Goal: Task Accomplishment & Management: Complete application form

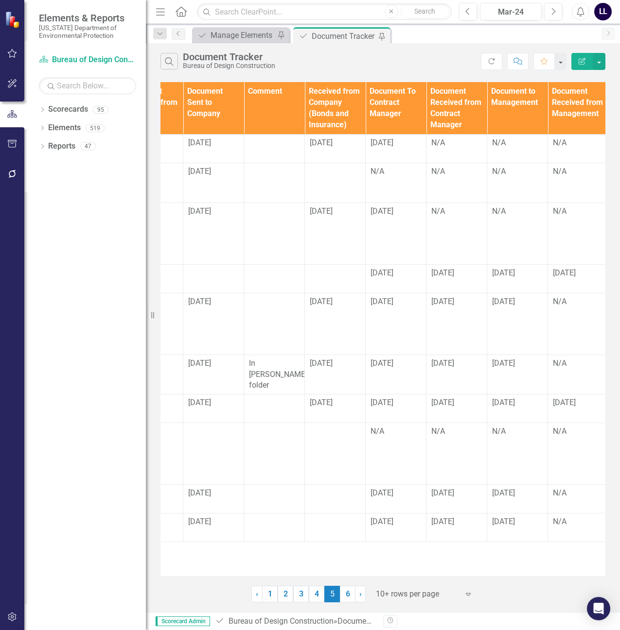
scroll to position [0, 1069]
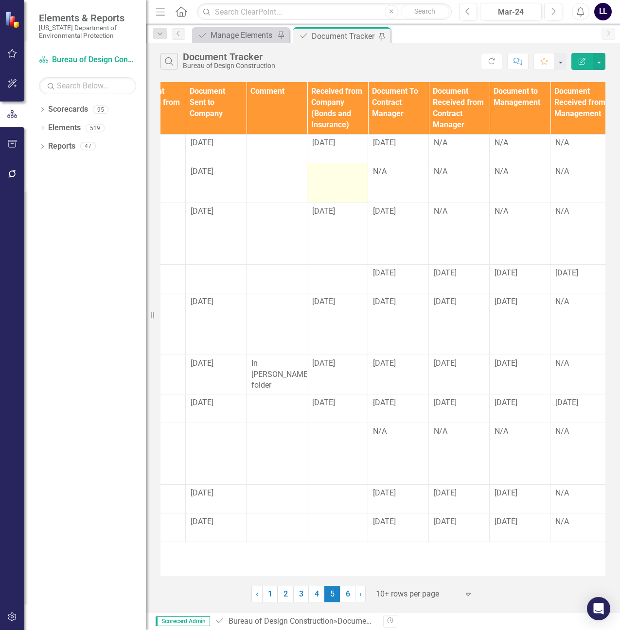
click at [334, 178] on div at bounding box center [337, 172] width 51 height 12
click at [328, 178] on div at bounding box center [337, 172] width 51 height 12
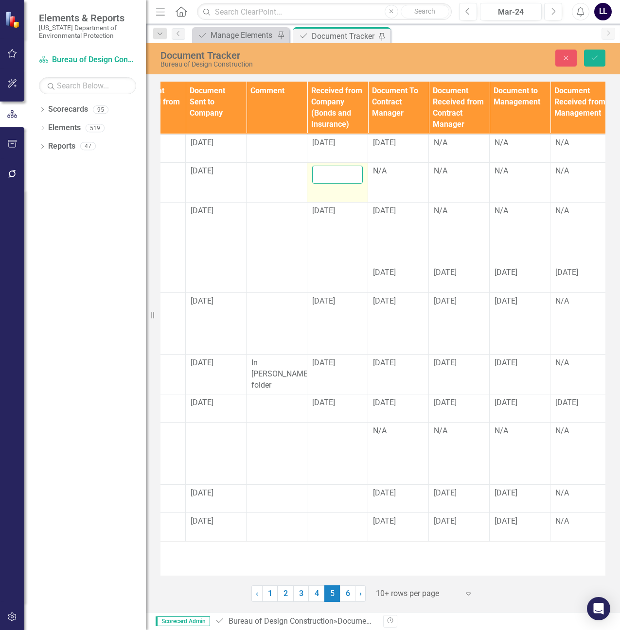
click at [328, 184] on input "text" at bounding box center [337, 175] width 51 height 18
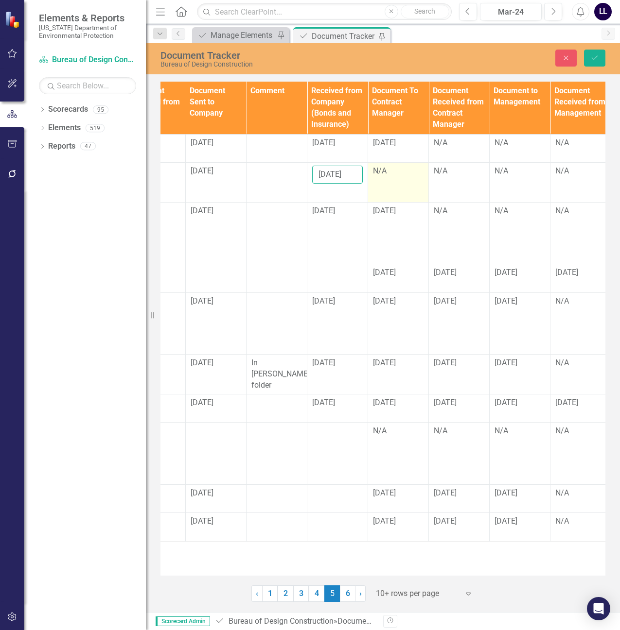
type input "[DATE]"
click at [396, 177] on div "N/A" at bounding box center [398, 171] width 51 height 11
click at [392, 177] on div "N/A" at bounding box center [398, 171] width 51 height 11
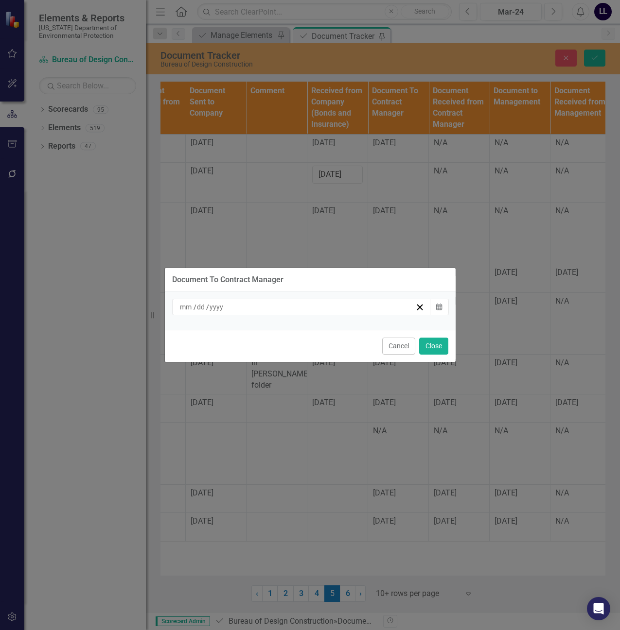
click at [366, 311] on div "/ /" at bounding box center [296, 307] width 237 height 10
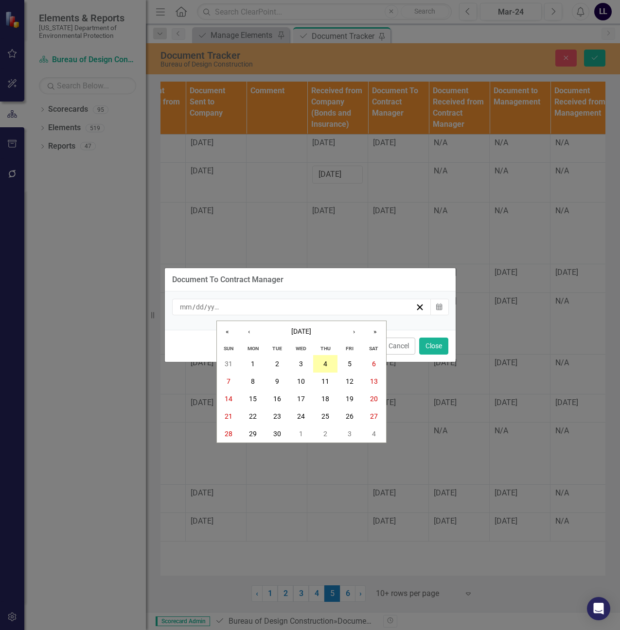
click at [327, 362] on abbr "4" at bounding box center [325, 364] width 4 height 8
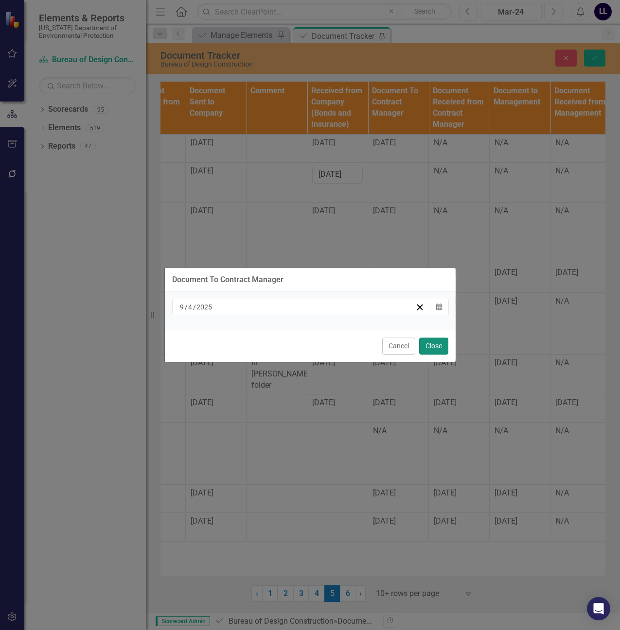
click at [435, 340] on button "Close" at bounding box center [433, 346] width 29 height 17
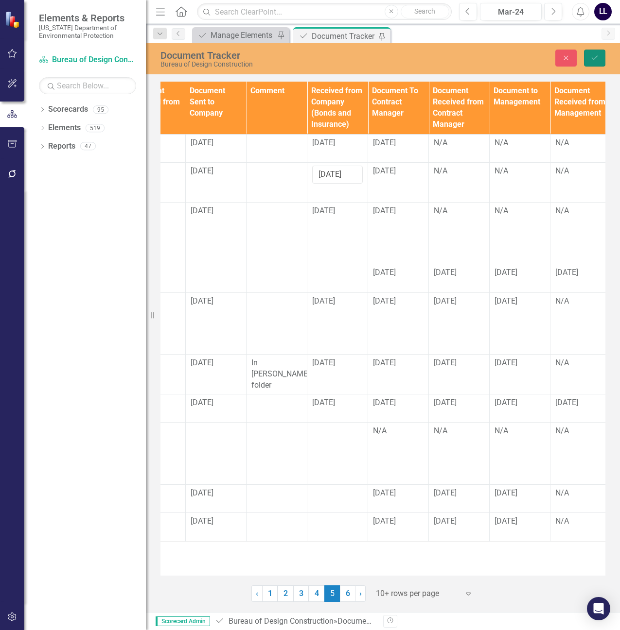
click at [595, 53] on button "Save" at bounding box center [594, 58] width 21 height 17
